Goal: Check status: Check status

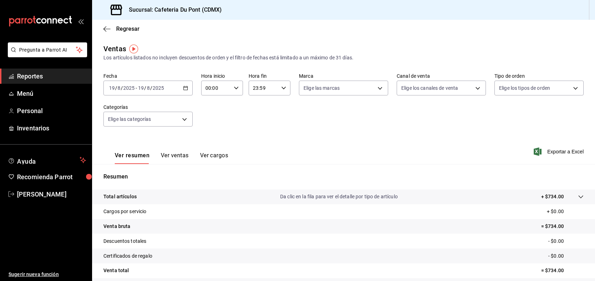
click at [43, 81] on span "Reportes" at bounding box center [51, 77] width 69 height 10
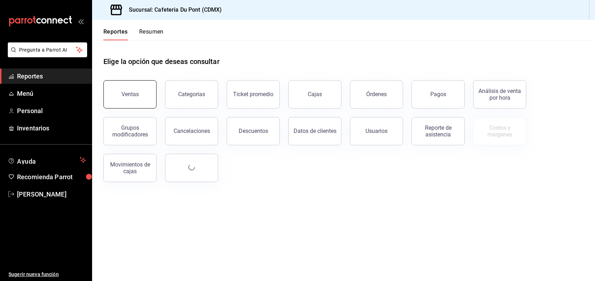
click at [134, 85] on button "Ventas" at bounding box center [129, 94] width 53 height 28
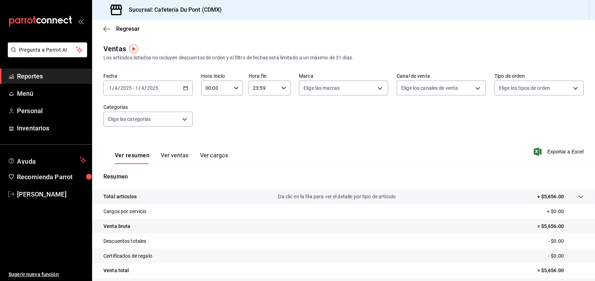
click at [288, 182] on div "Resumen Total artículos Da clic en la fila para ver el detalle por tipo de artí…" at bounding box center [343, 245] width 503 height 144
click at [163, 92] on div "2025-04-01 1 / 4 / 2025 - 2025-04-01 1 / 4 / 2025" at bounding box center [147, 88] width 89 height 15
click at [151, 108] on span "Hoy" at bounding box center [136, 109] width 55 height 7
click at [175, 158] on button "Ver ventas" at bounding box center [175, 158] width 28 height 12
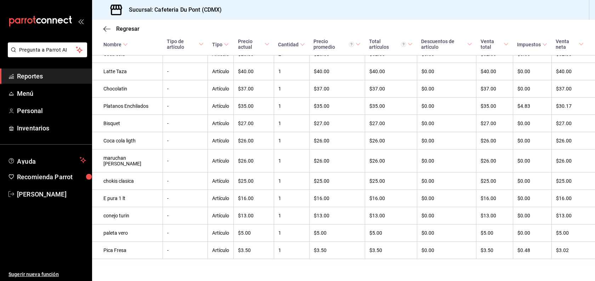
scroll to position [230, 0]
